Goal: Use online tool/utility: Utilize a website feature to perform a specific function

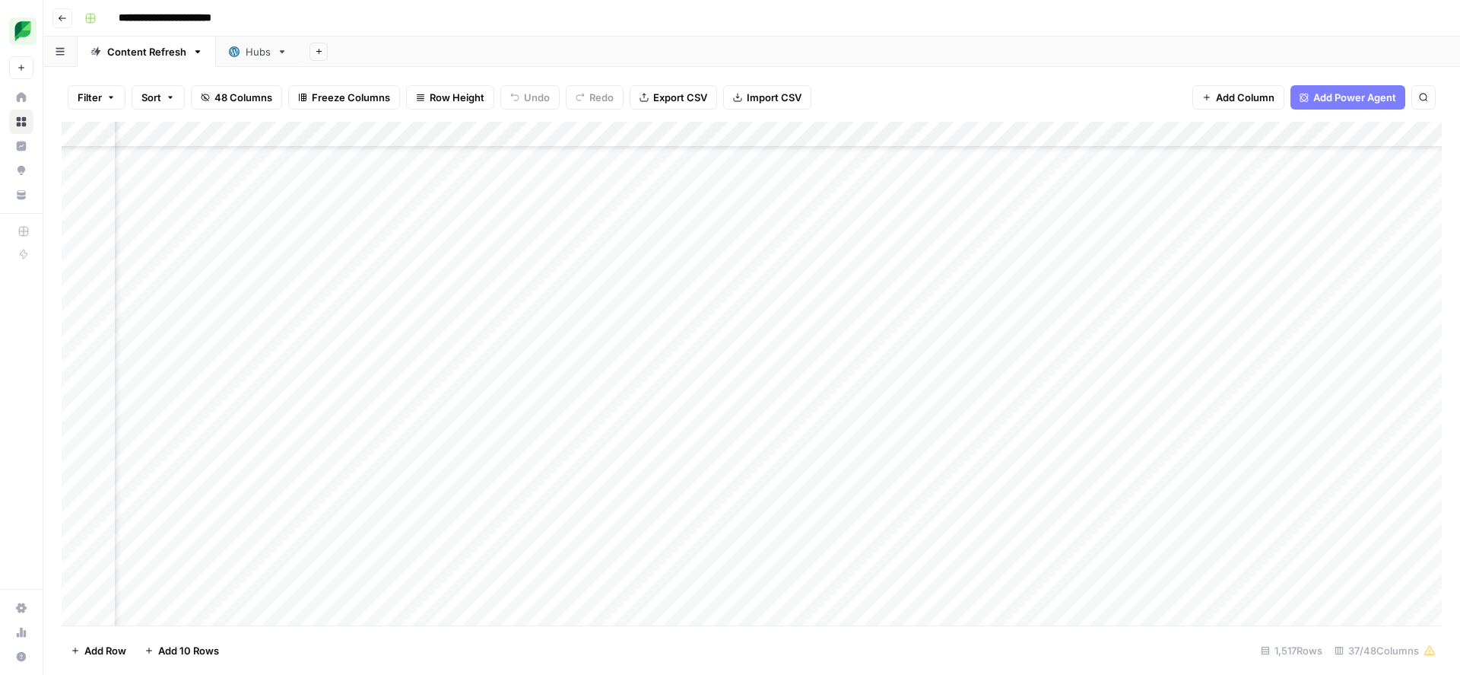
scroll to position [0, 147]
click at [1306, 137] on div "Add Column" at bounding box center [752, 373] width 1380 height 503
click at [1266, 248] on span "Sort Ascending" at bounding box center [1277, 240] width 133 height 15
click at [1017, 329] on div "Add Column" at bounding box center [752, 374] width 1380 height 502
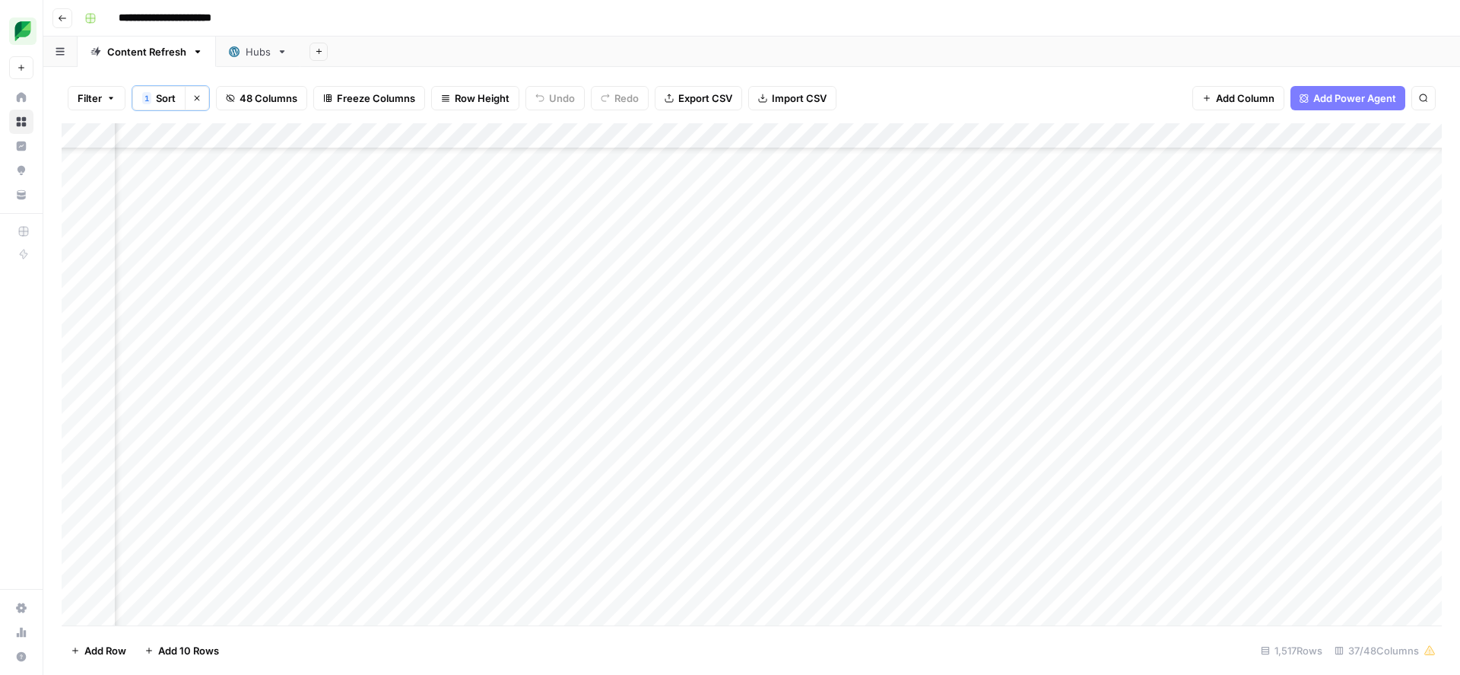
scroll to position [10070, 1444]
click at [773, 329] on div "Add Column" at bounding box center [752, 374] width 1380 height 502
click at [634, 334] on div "Add Column" at bounding box center [752, 374] width 1380 height 502
click at [608, 414] on button "Large" at bounding box center [611, 415] width 39 height 18
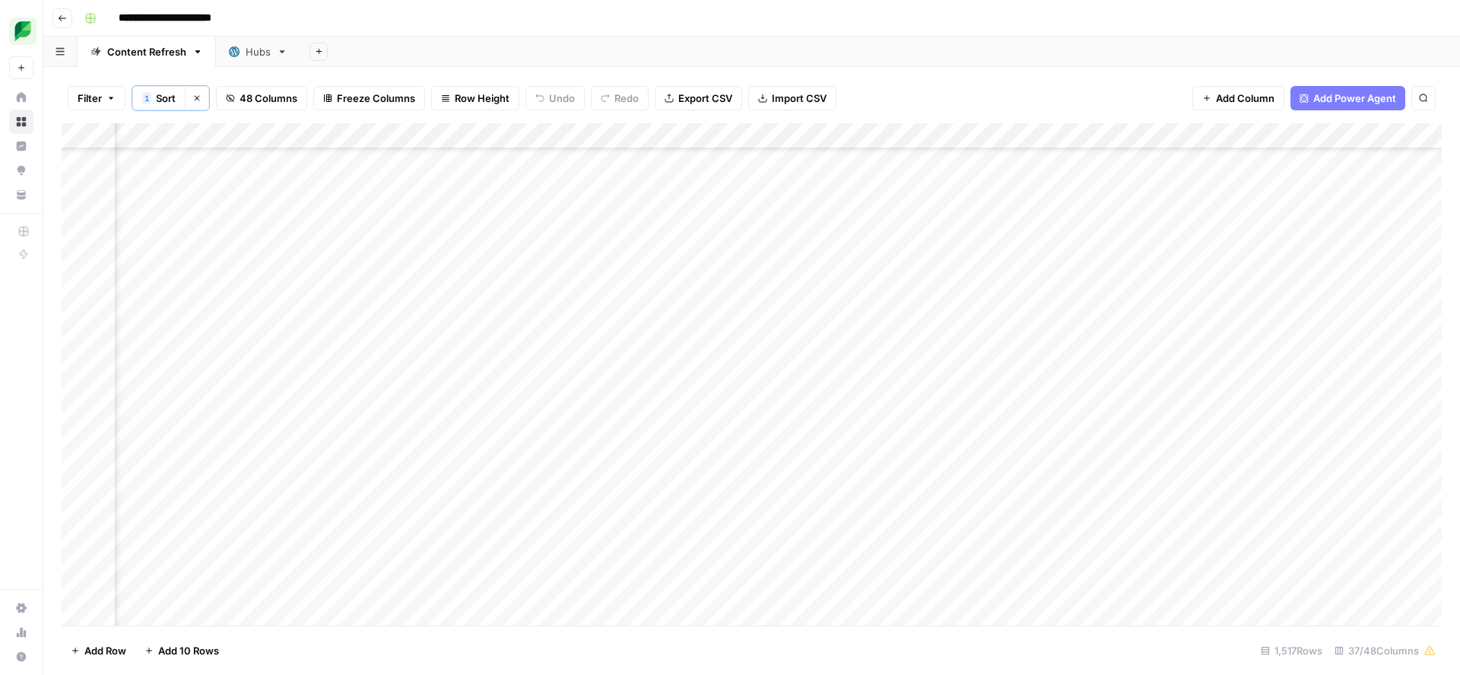
click at [769, 327] on div "Add Column" at bounding box center [752, 374] width 1380 height 502
click at [347, 330] on div "Add Column" at bounding box center [752, 374] width 1380 height 502
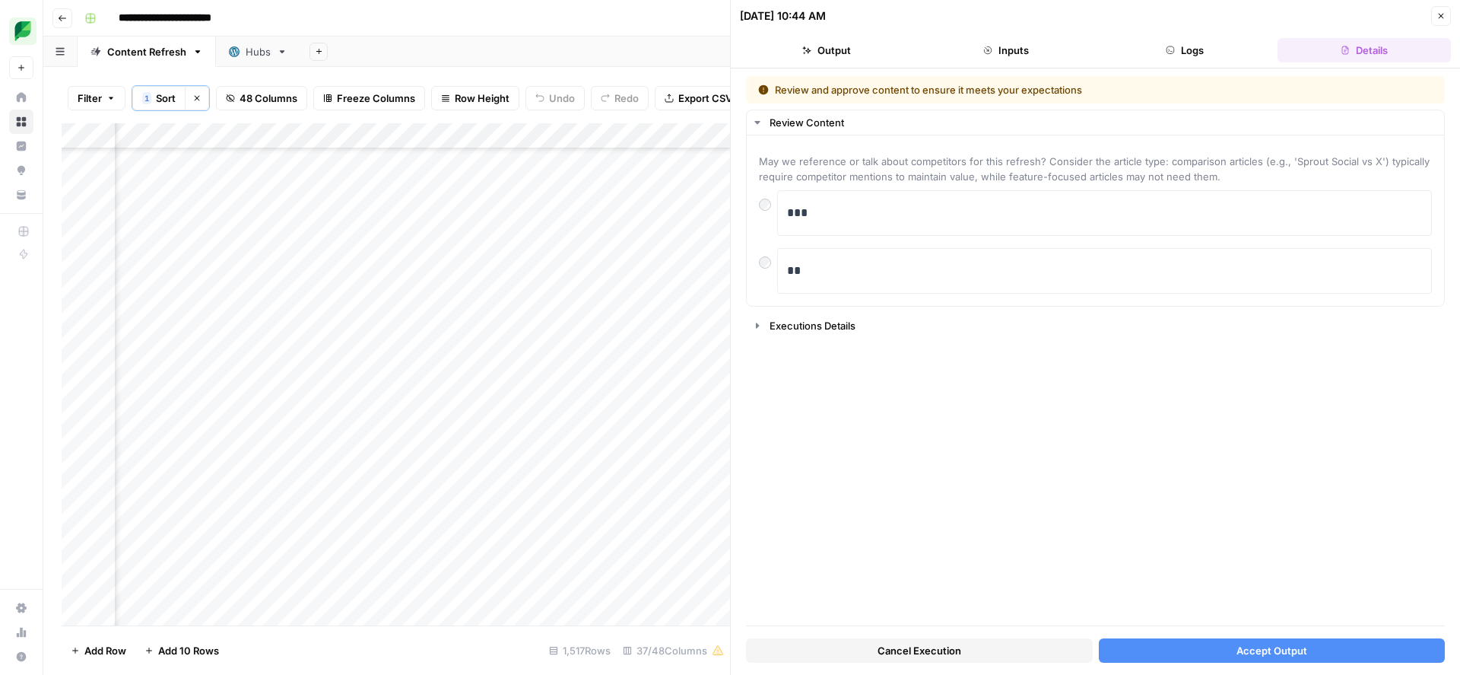
click at [1134, 646] on button "Accept Output" at bounding box center [1272, 650] width 347 height 24
